Goal: Information Seeking & Learning: Check status

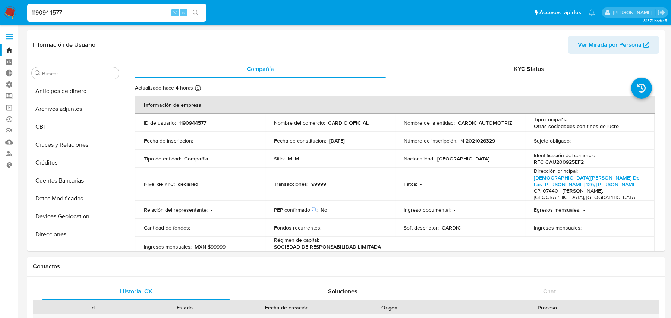
select select "10"
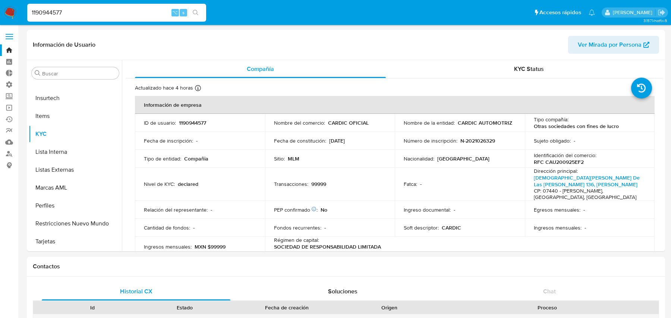
scroll to position [553, 0]
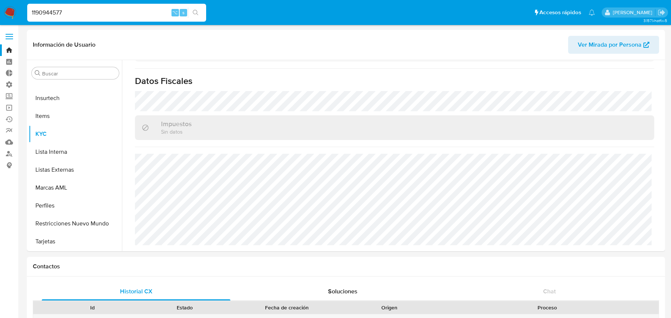
click at [123, 9] on input "1190944577" at bounding box center [116, 13] width 179 height 10
paste input "47897480"
type input "478974807"
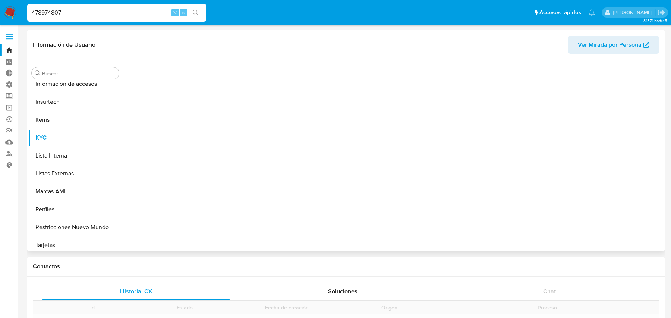
scroll to position [333, 0]
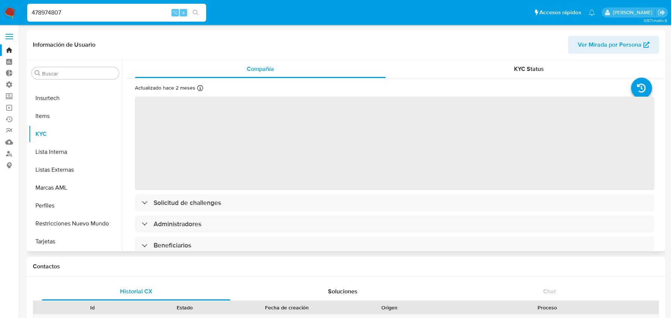
click at [598, 41] on span "Ver Mirada por Persona" at bounding box center [610, 45] width 64 height 18
select select "10"
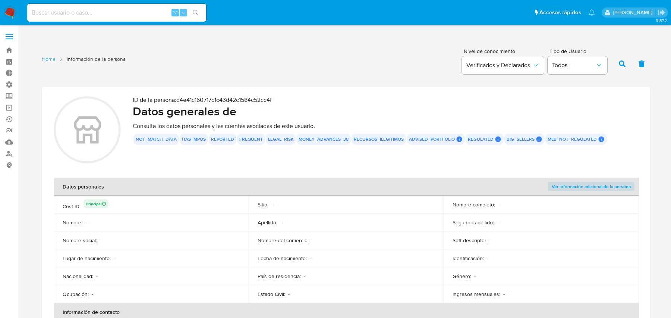
click at [347, 139] on div "money_advances_38" at bounding box center [323, 138] width 54 height 11
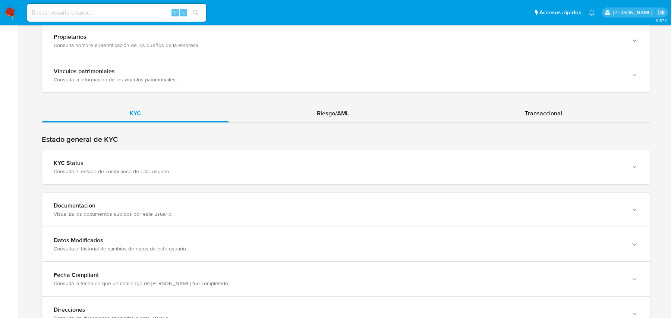
scroll to position [702, 0]
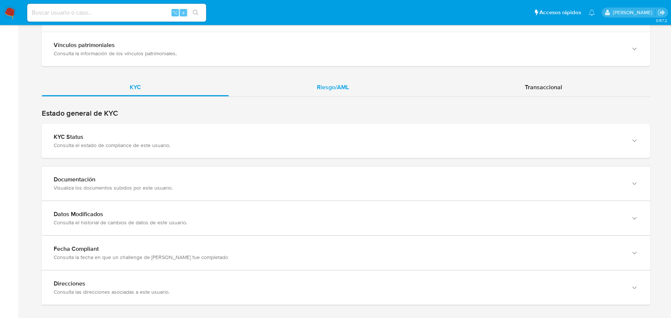
click at [317, 84] on div "Riesgo/AML" at bounding box center [333, 87] width 208 height 18
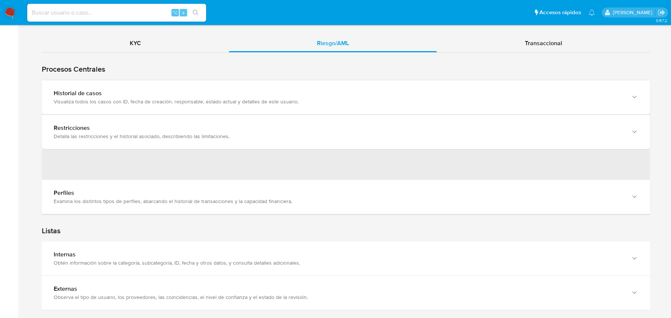
scroll to position [623, 0]
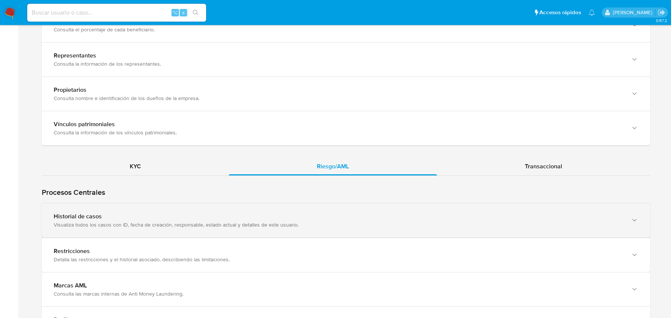
click at [183, 212] on div "Historial de casos" at bounding box center [339, 215] width 570 height 7
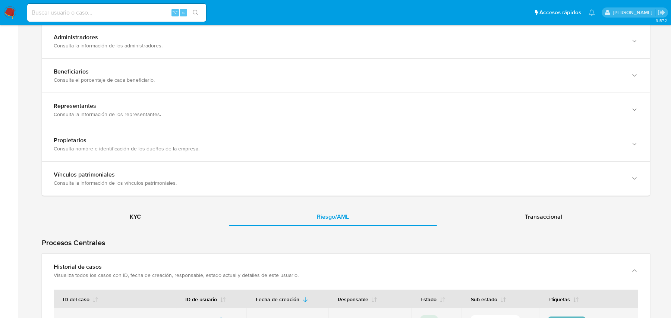
scroll to position [575, 0]
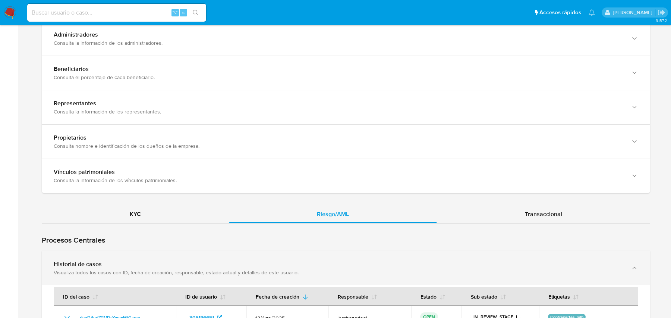
click at [261, 251] on div "Historial de casos Visualiza todos los casos con ID, fecha de creación, respons…" at bounding box center [346, 268] width 608 height 34
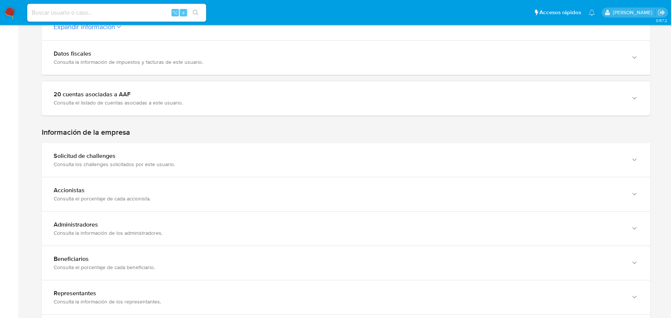
scroll to position [379, 0]
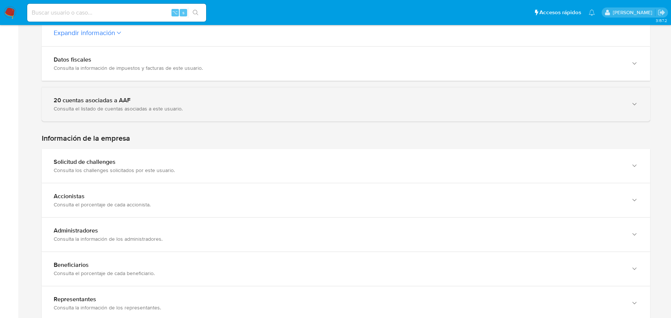
click at [138, 97] on div "20 cuentas asociadas a AAF" at bounding box center [339, 100] width 570 height 7
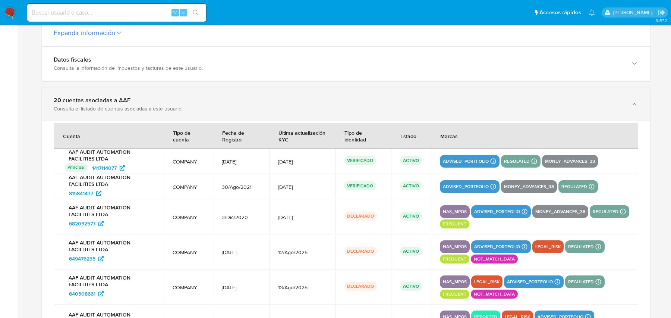
click at [173, 97] on div "20 cuentas asociadas a AAF" at bounding box center [339, 100] width 570 height 7
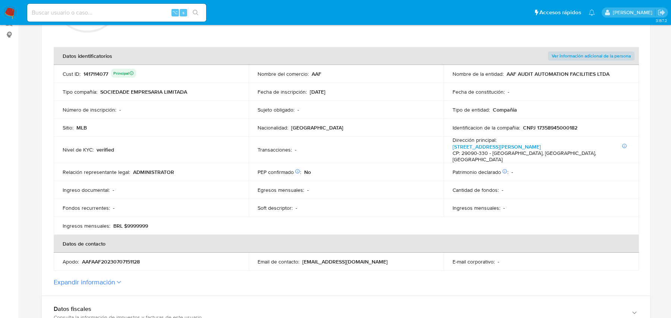
scroll to position [0, 0]
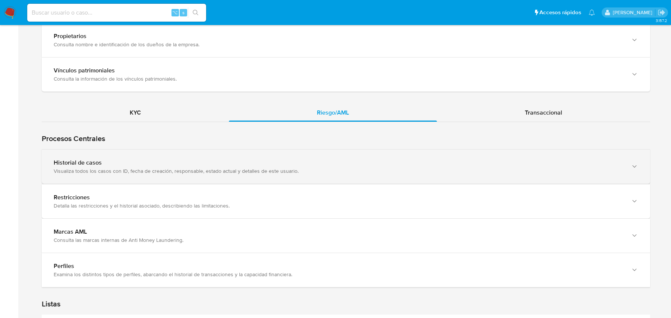
click at [324, 167] on div "Visualiza todos los casos con ID, fecha de creación, responsable, estado actual…" at bounding box center [339, 170] width 570 height 7
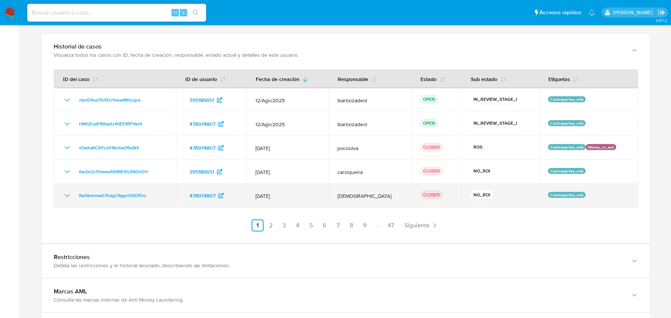
scroll to position [785, 0]
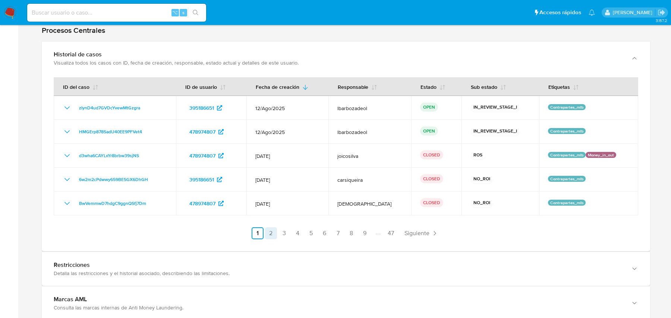
click at [271, 227] on link "2" at bounding box center [271, 233] width 12 height 12
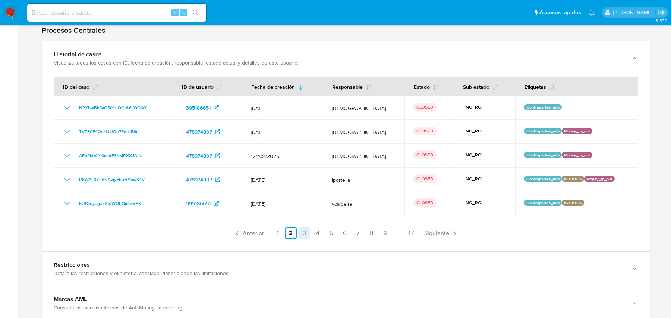
click at [306, 227] on link "3" at bounding box center [304, 233] width 12 height 12
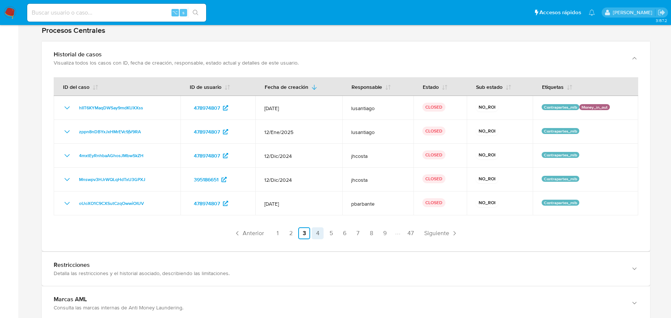
click at [319, 227] on link "4" at bounding box center [318, 233] width 12 height 12
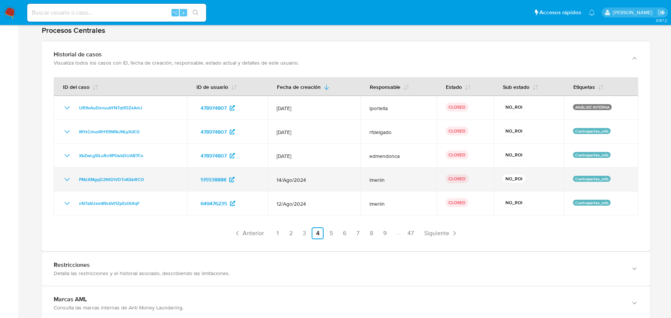
click at [285, 176] on span "14/Ago/2024" at bounding box center [314, 179] width 75 height 7
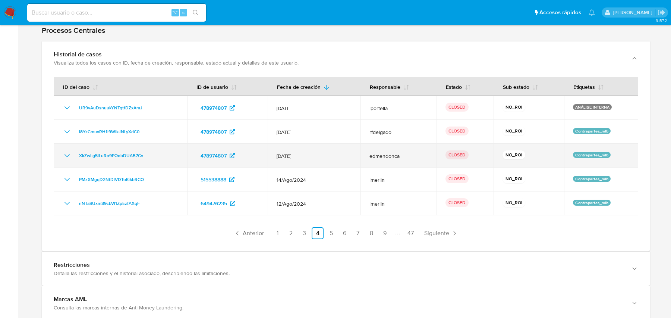
click at [291, 153] on td "[DATE]" at bounding box center [314, 156] width 93 height 24
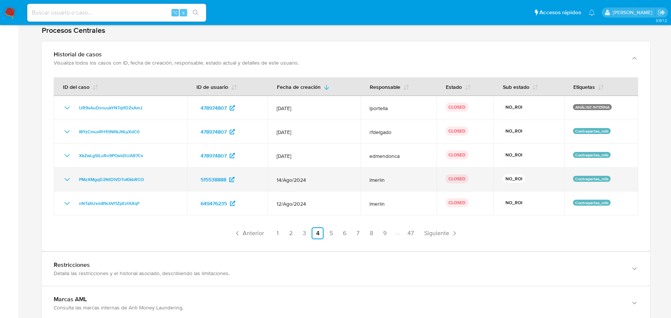
click at [294, 167] on td "14/Ago/2024" at bounding box center [314, 179] width 93 height 24
click at [286, 176] on span "14/Ago/2024" at bounding box center [314, 179] width 75 height 7
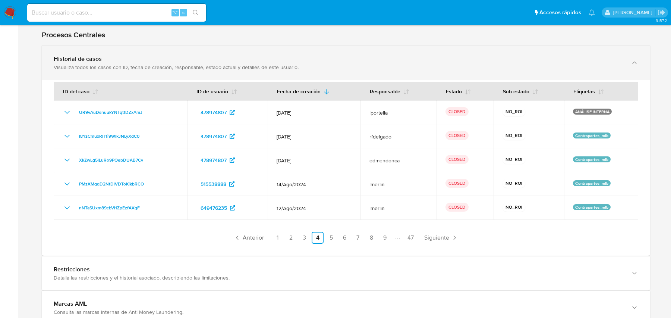
click at [192, 64] on div "Visualiza todos los casos con ID, fecha de creación, responsable, estado actual…" at bounding box center [339, 67] width 570 height 7
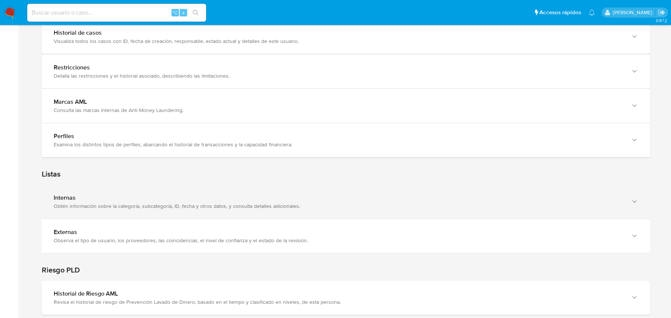
click at [142, 202] on div "Obtén información sobre la categoría, subcategoría, ID, fecha y otros datos, y …" at bounding box center [339, 205] width 570 height 7
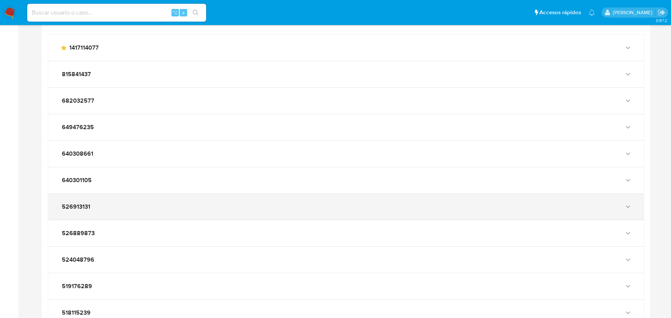
scroll to position [998, 0]
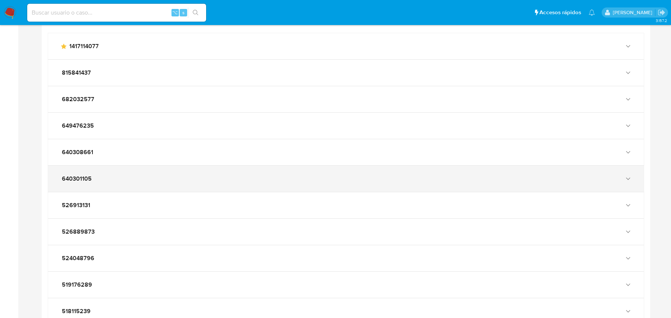
click at [108, 175] on div "640301105" at bounding box center [338, 178] width 557 height 7
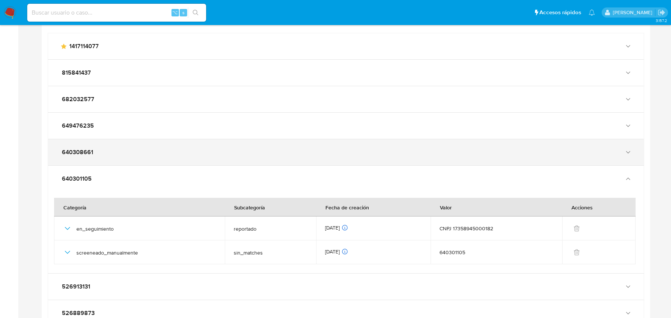
click at [105, 148] on div "640308661" at bounding box center [338, 151] width 557 height 7
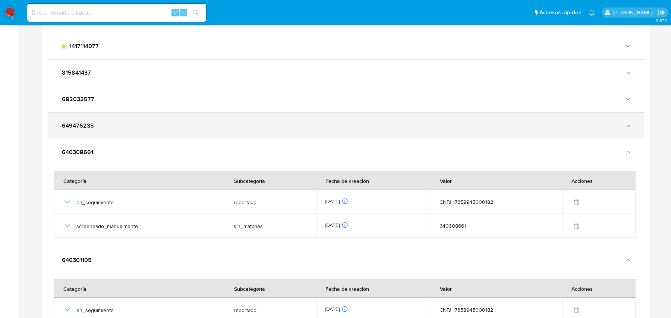
click at [99, 122] on div "649476235" at bounding box center [338, 125] width 557 height 7
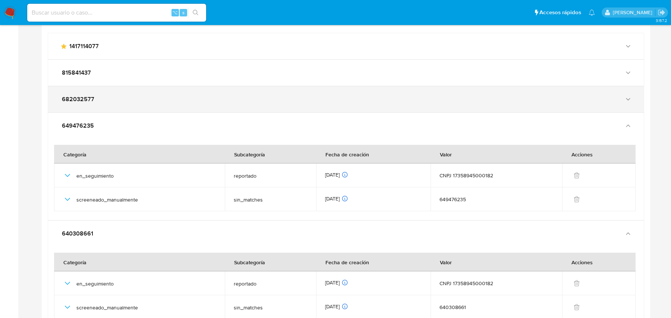
click at [101, 95] on div "682032577" at bounding box center [346, 99] width 596 height 26
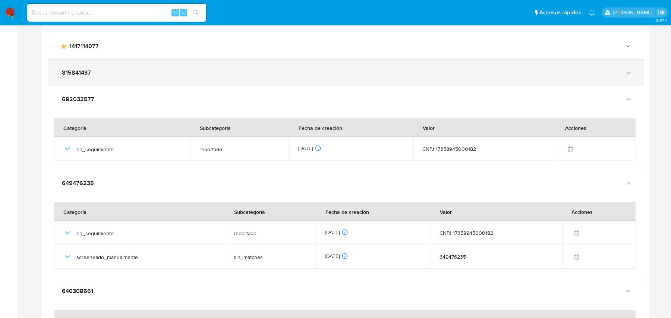
click at [109, 69] on div "815841437" at bounding box center [346, 73] width 596 height 26
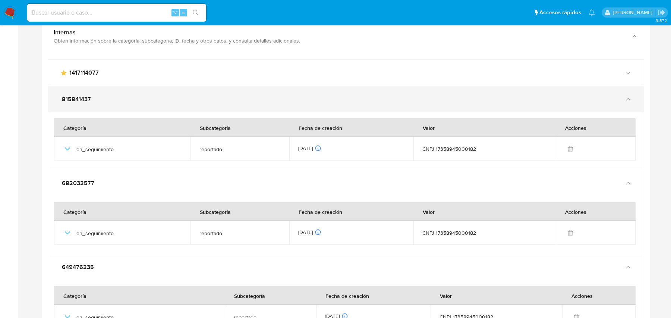
scroll to position [921, 0]
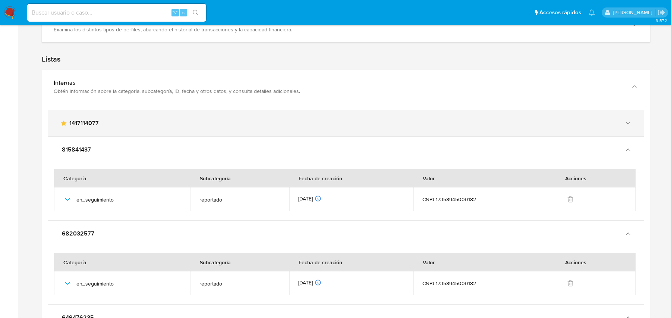
click at [92, 119] on span "1417114077" at bounding box center [83, 122] width 29 height 7
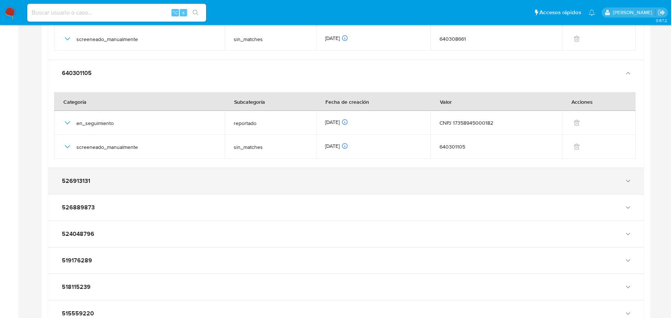
scroll to position [1364, 0]
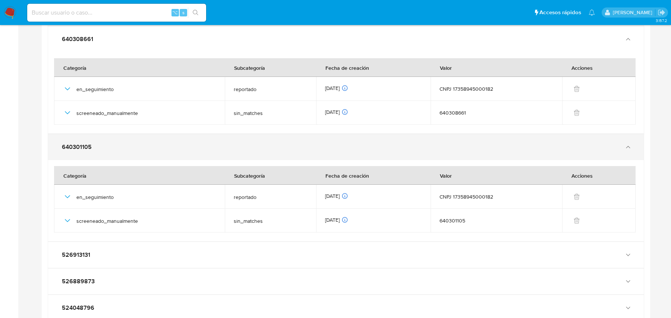
click at [188, 134] on div "640301105" at bounding box center [346, 147] width 596 height 26
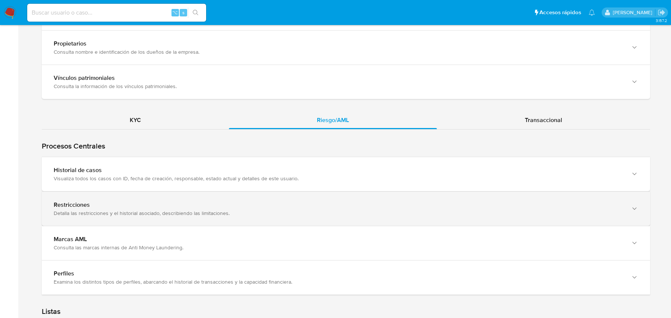
click at [157, 208] on div "Restricciones Detalla las restricciones y el historial asociado, describiendo l…" at bounding box center [346, 209] width 608 height 34
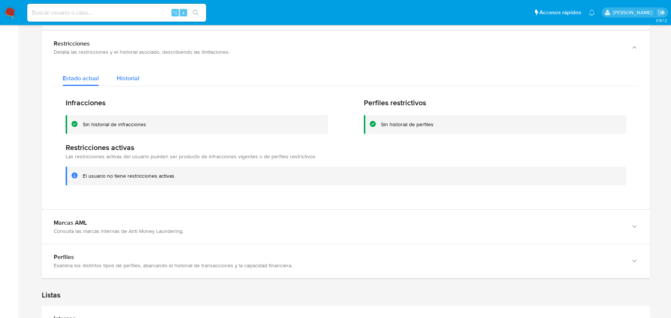
scroll to position [817, 0]
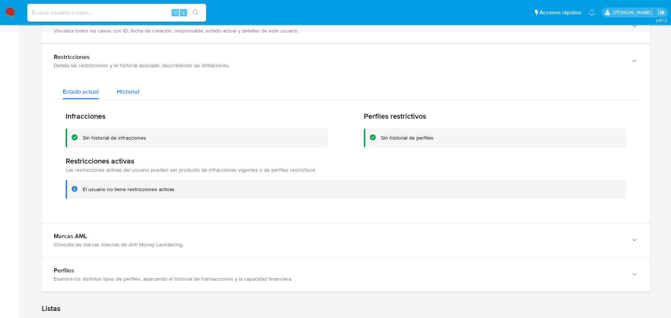
click at [118, 87] on span "Historial" at bounding box center [128, 91] width 23 height 9
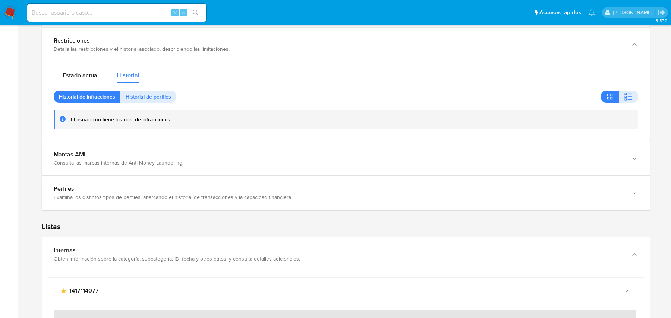
scroll to position [832, 0]
click at [147, 92] on span "Historial de perfiles" at bounding box center [148, 97] width 45 height 10
click at [104, 92] on span "Historial de infracciones" at bounding box center [87, 97] width 56 height 10
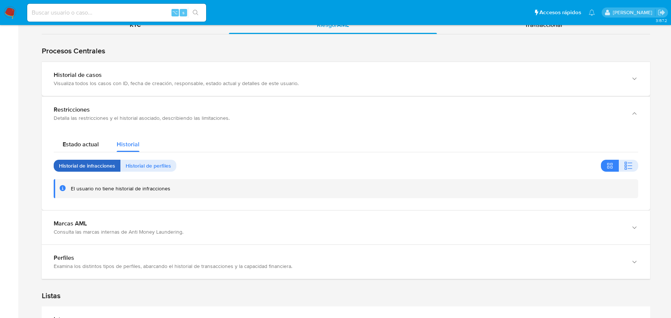
scroll to position [722, 0]
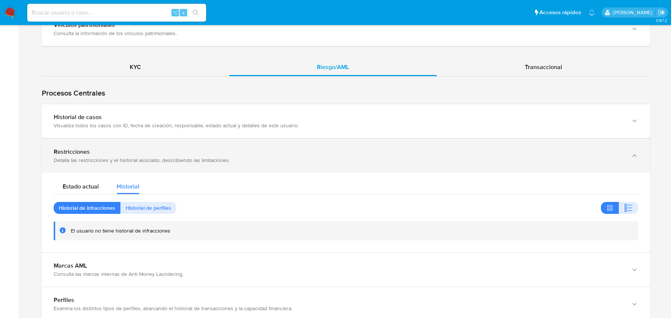
click at [217, 139] on div "Restricciones Detalla las restricciones y el historial asociado, describiendo l…" at bounding box center [346, 156] width 608 height 34
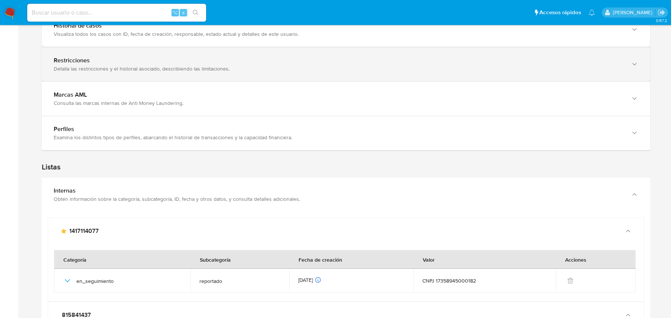
scroll to position [835, 0]
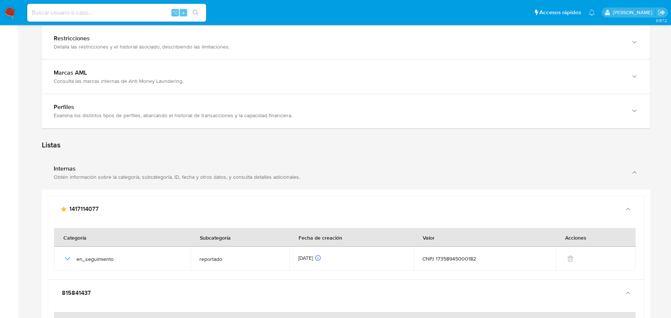
click at [196, 165] on div "Internas" at bounding box center [339, 168] width 570 height 7
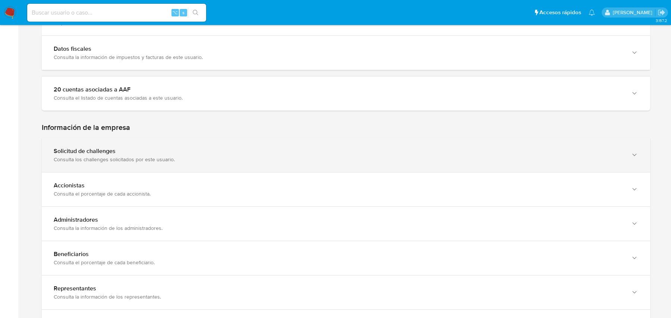
scroll to position [356, 0]
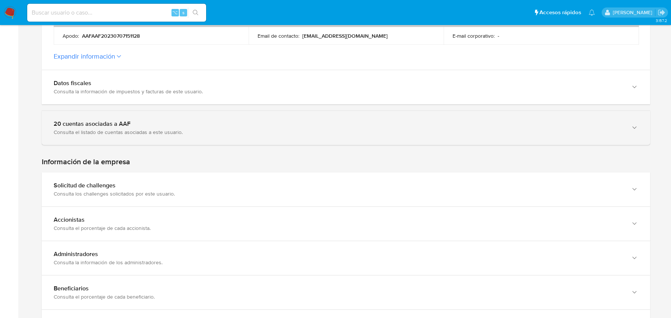
click at [163, 129] on div "Consulta el listado de cuentas asociadas a este usuario." at bounding box center [339, 132] width 570 height 7
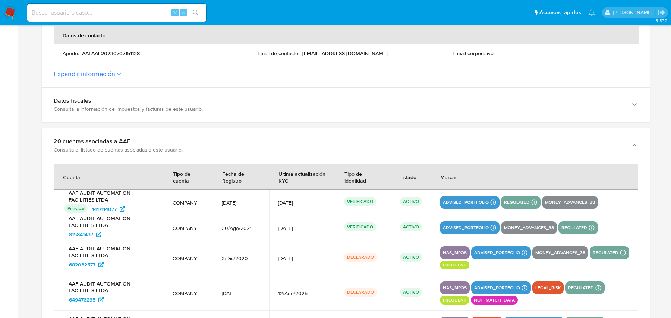
scroll to position [322, 0]
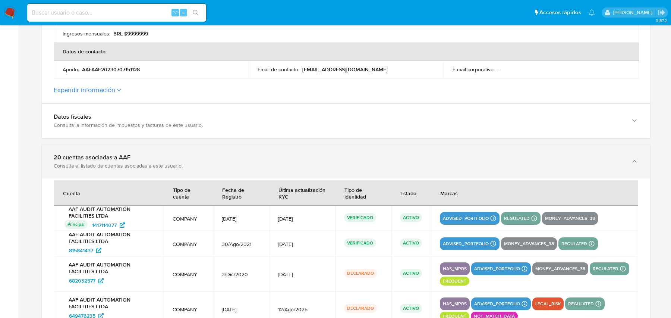
click at [161, 144] on div "20 cuentas asociadas a AAF Consulta el listado de cuentas asociadas a este usua…" at bounding box center [346, 161] width 608 height 34
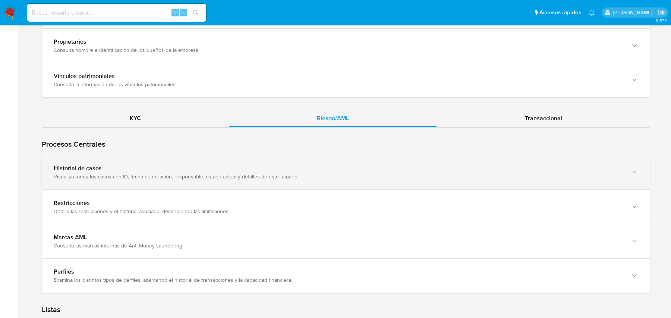
scroll to position [702, 0]
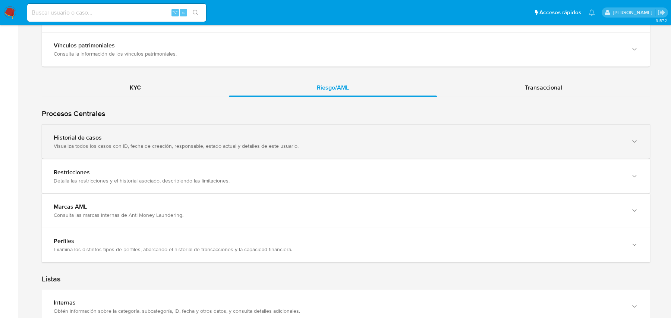
click at [248, 168] on div "Restricciones" at bounding box center [339, 171] width 570 height 7
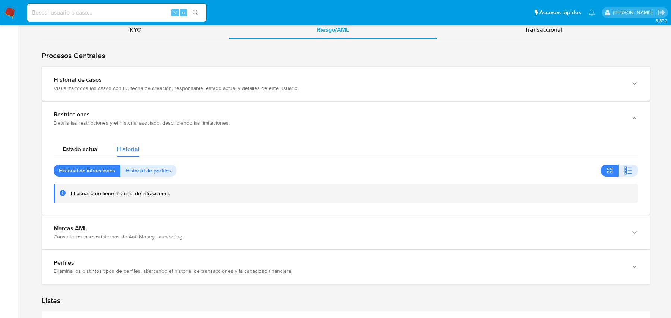
scroll to position [771, 0]
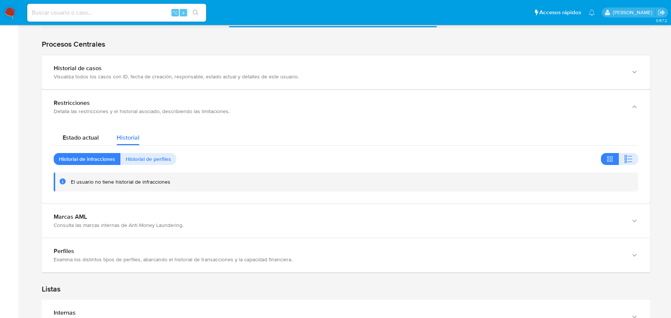
click at [138, 154] on span "Historial de perfiles" at bounding box center [148, 159] width 45 height 10
click at [622, 153] on button "button" at bounding box center [628, 159] width 19 height 12
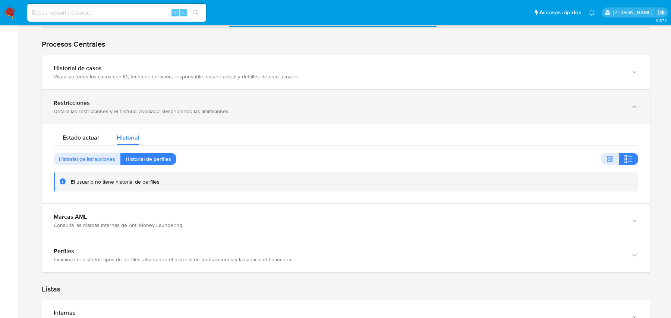
scroll to position [759, 0]
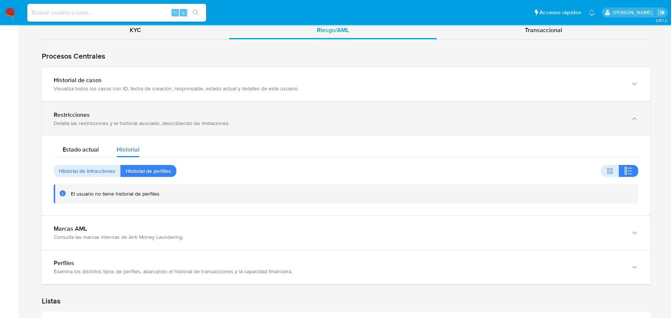
click at [235, 120] on div "Detalla las restricciones y el historial asociado, describiendo las limitacione…" at bounding box center [339, 123] width 570 height 7
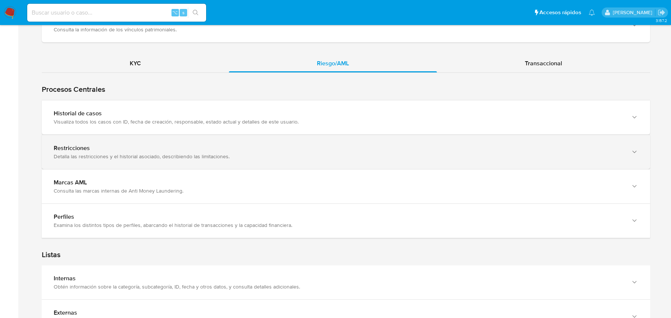
scroll to position [721, 0]
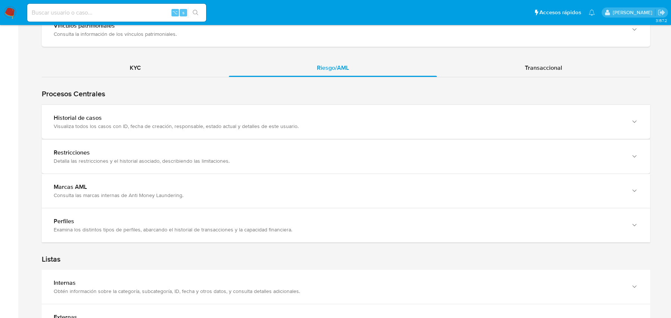
click at [116, 12] on input at bounding box center [116, 13] width 179 height 10
paste input "815841437"
type input "815841437"
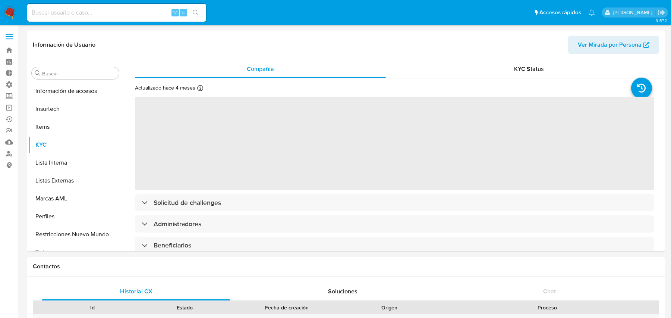
scroll to position [333, 0]
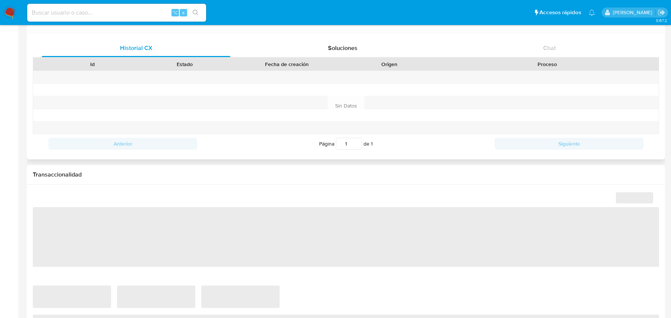
select select "10"
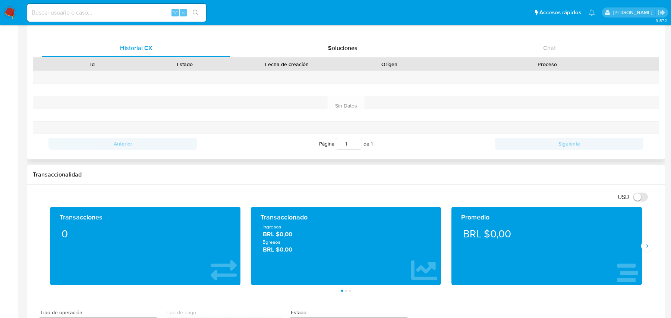
scroll to position [63, 0]
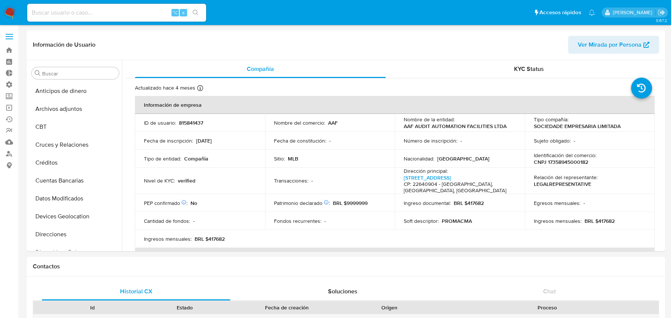
select select "10"
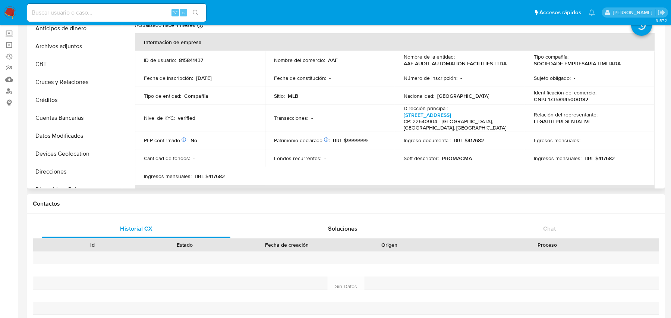
scroll to position [333, 0]
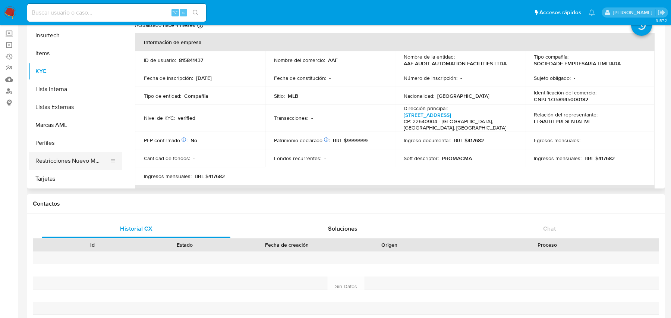
click at [68, 161] on button "Restricciones Nuevo Mundo" at bounding box center [72, 161] width 87 height 18
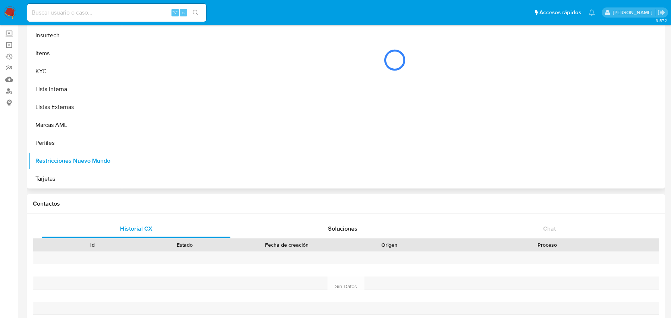
scroll to position [0, 0]
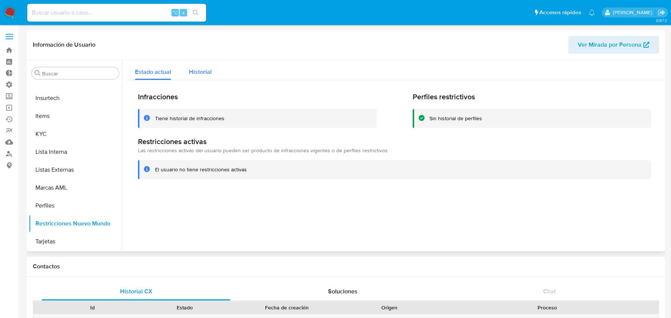
click at [205, 69] on span "Historial" at bounding box center [200, 71] width 23 height 9
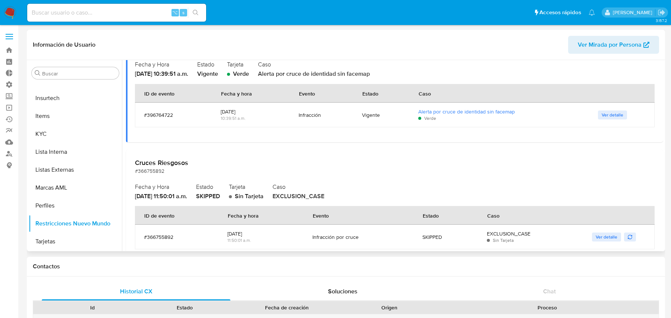
scroll to position [102, 0]
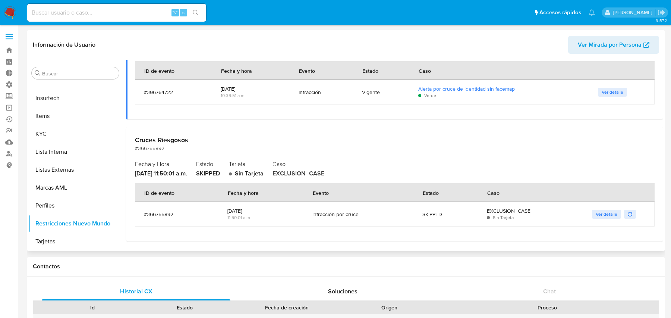
click at [219, 174] on div "SKIPPED" at bounding box center [208, 173] width 24 height 8
click at [313, 170] on span "EXCLUSION_CASE" at bounding box center [298, 173] width 52 height 9
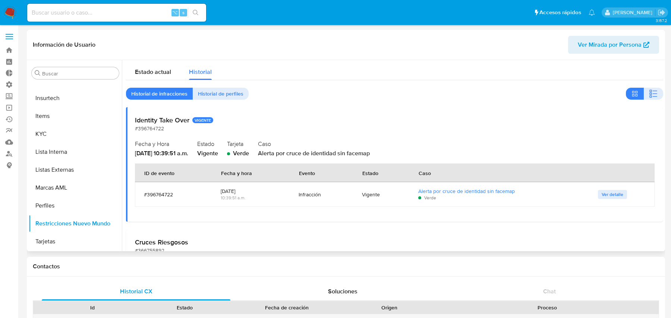
click at [164, 117] on h2 "Identity Take Over VIGENTE" at bounding box center [394, 120] width 519 height 8
click at [138, 117] on h2 "Identity Take Over VIGENTE" at bounding box center [394, 120] width 519 height 8
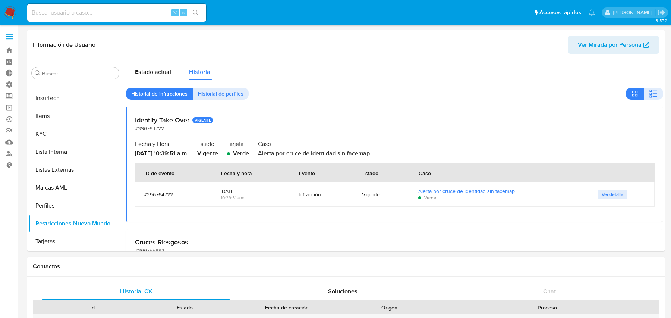
click at [155, 12] on input at bounding box center [116, 13] width 179 height 10
paste input "640301105"
type input "640301105"
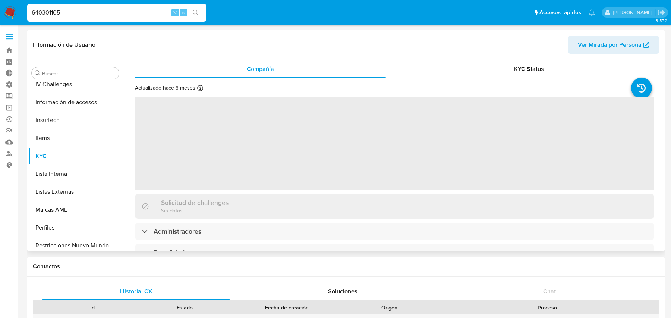
scroll to position [333, 0]
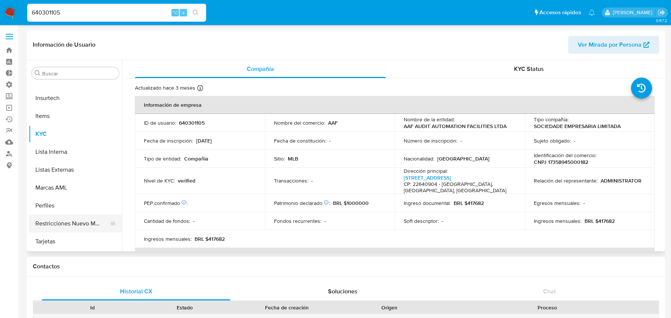
click at [80, 228] on button "Restricciones Nuevo Mundo" at bounding box center [72, 223] width 87 height 18
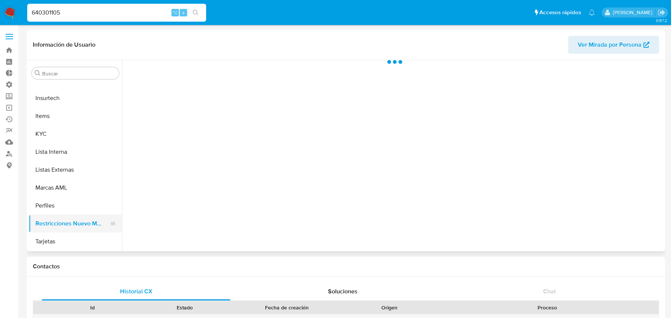
select select "10"
